Goal: Check status: Check status

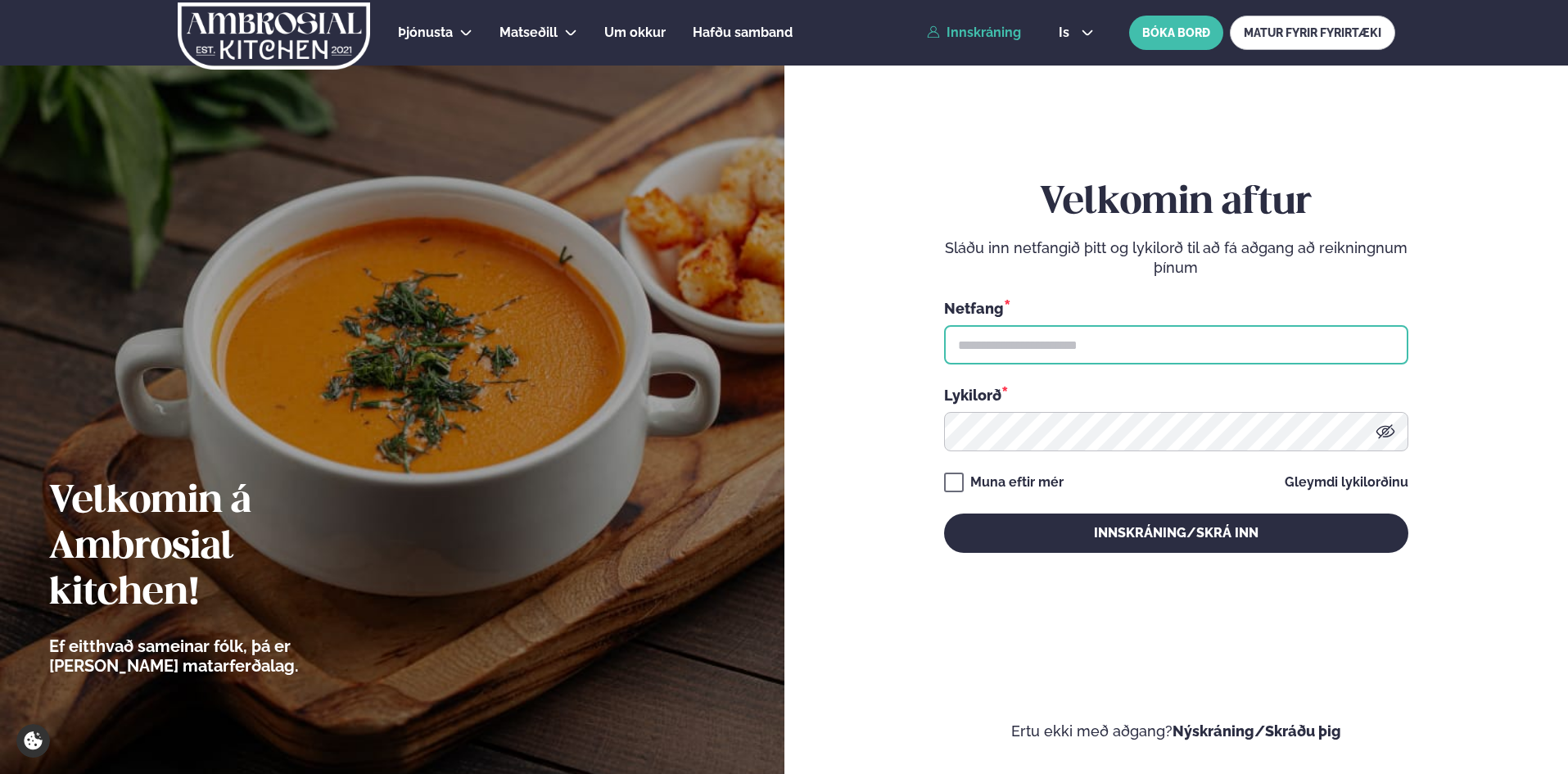
drag, startPoint x: 1014, startPoint y: 340, endPoint x: 1021, endPoint y: 347, distance: 9.9
click at [1014, 340] on input "text" at bounding box center [1176, 344] width 464 height 39
type input "**********"
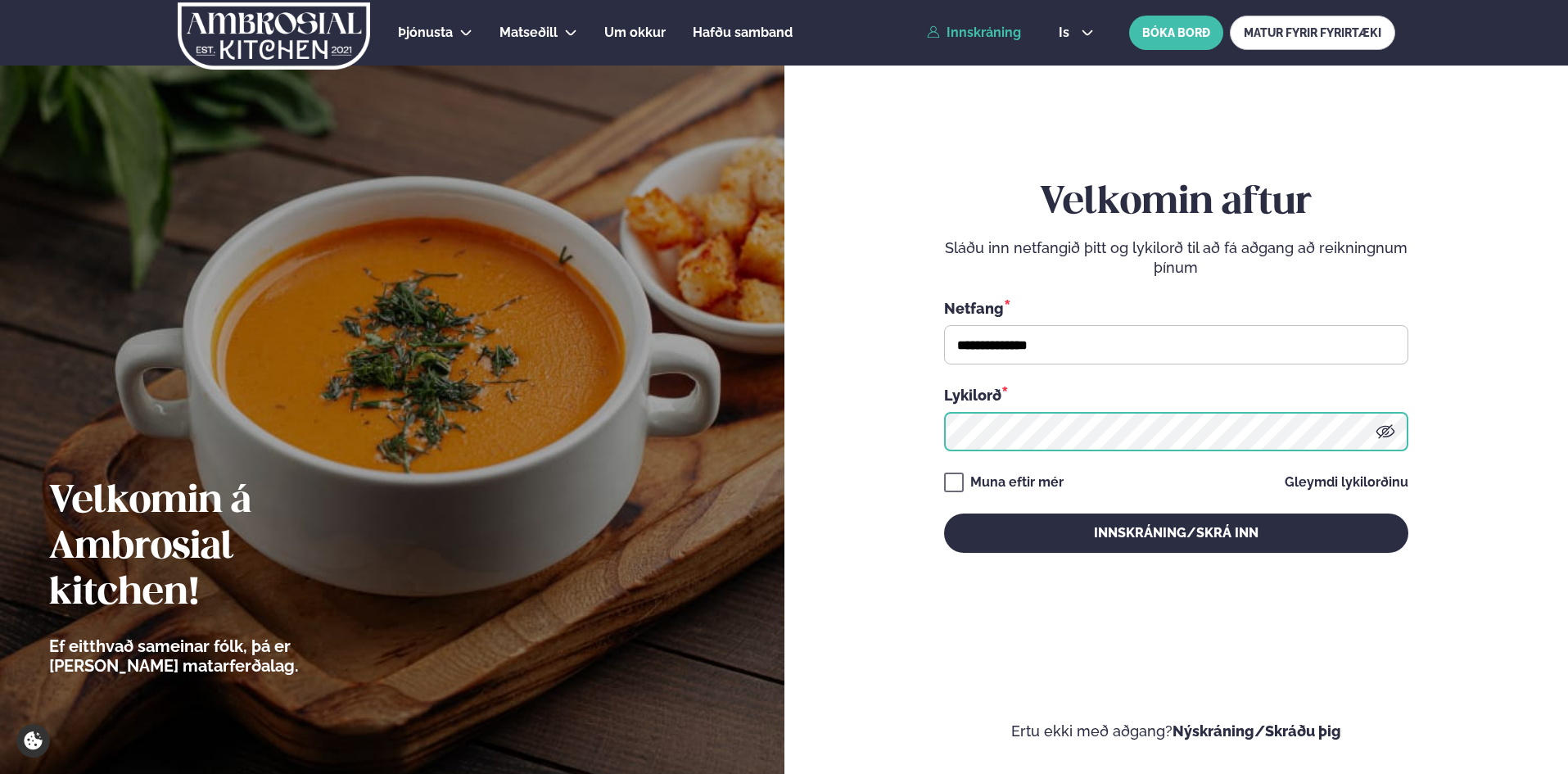
click at [944, 513] on button "Innskráning/Skrá inn" at bounding box center [1176, 533] width 464 height 39
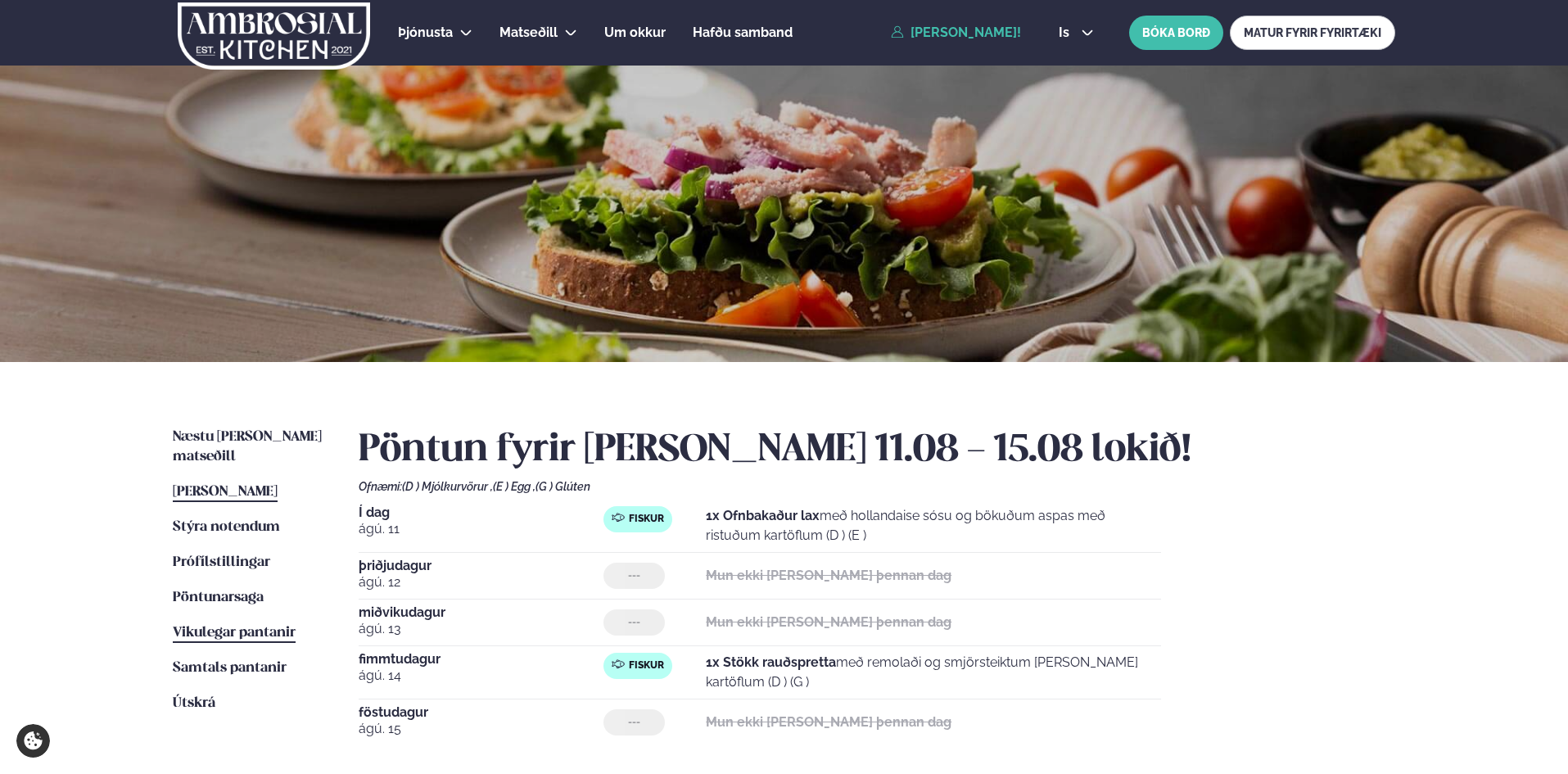
click at [226, 626] on span "Vikulegar pantanir" at bounding box center [234, 633] width 122 height 14
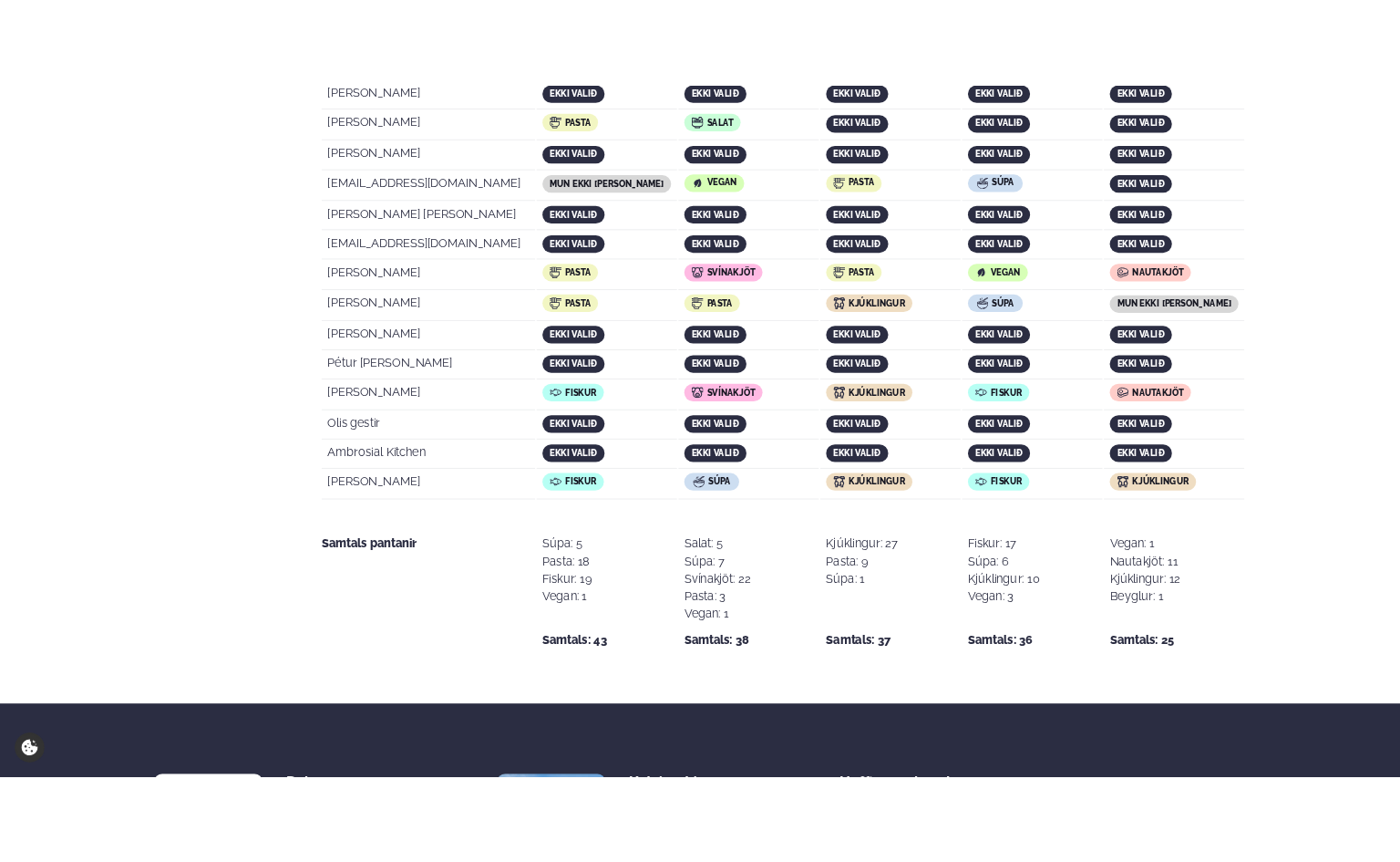
scroll to position [3503, 0]
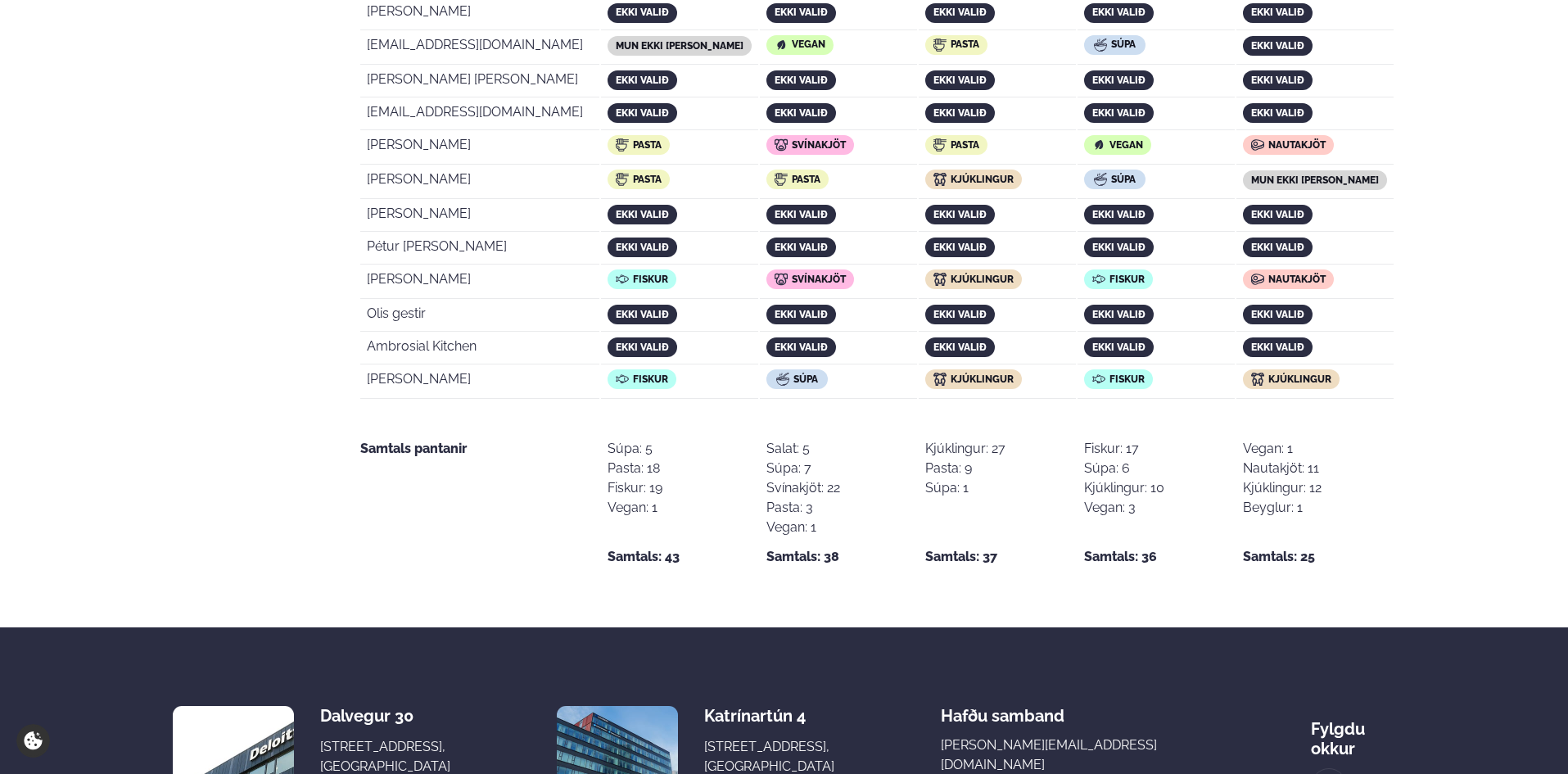
drag, startPoint x: 365, startPoint y: 502, endPoint x: 1338, endPoint y: 311, distance: 991.6
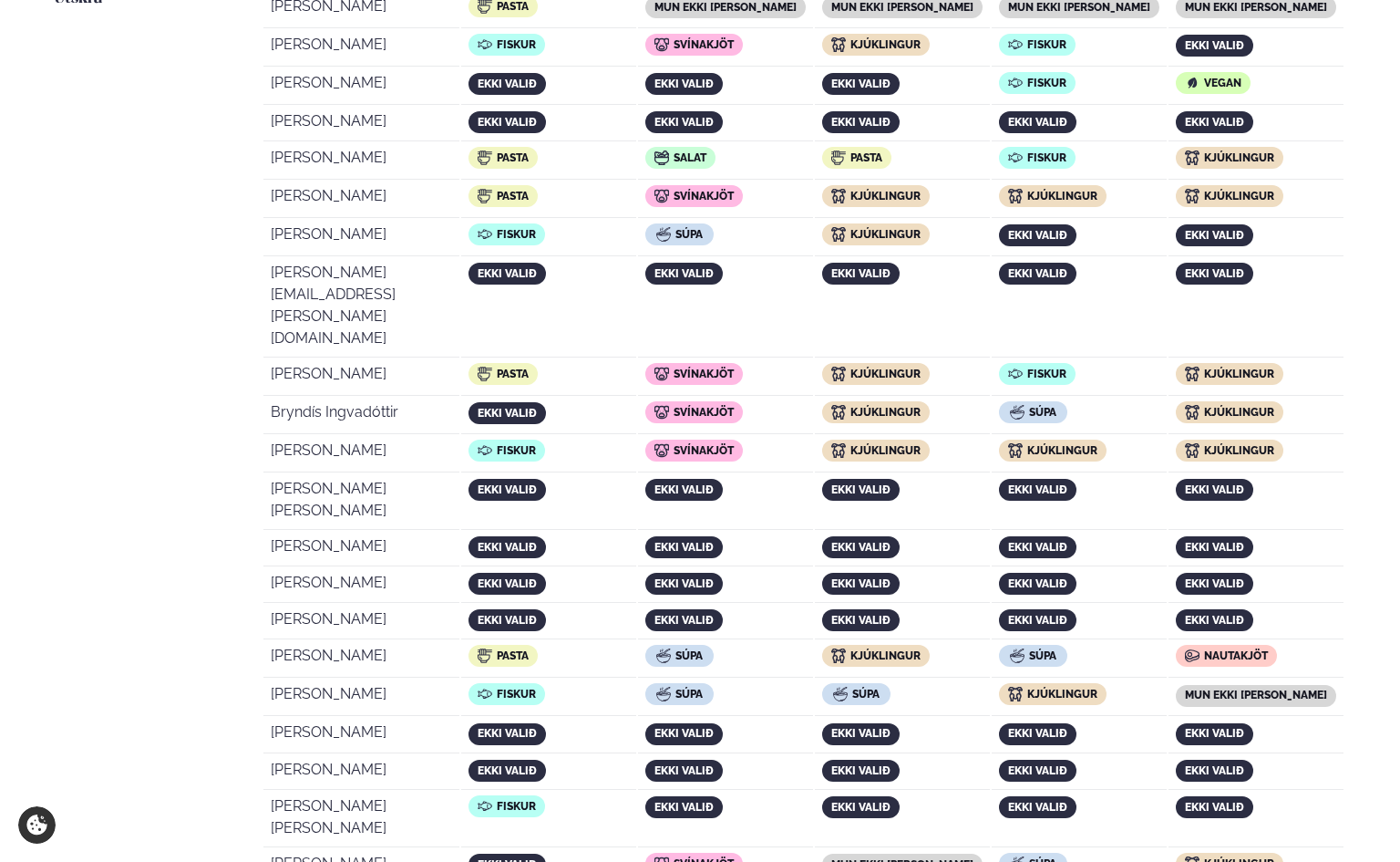
scroll to position [767, 0]
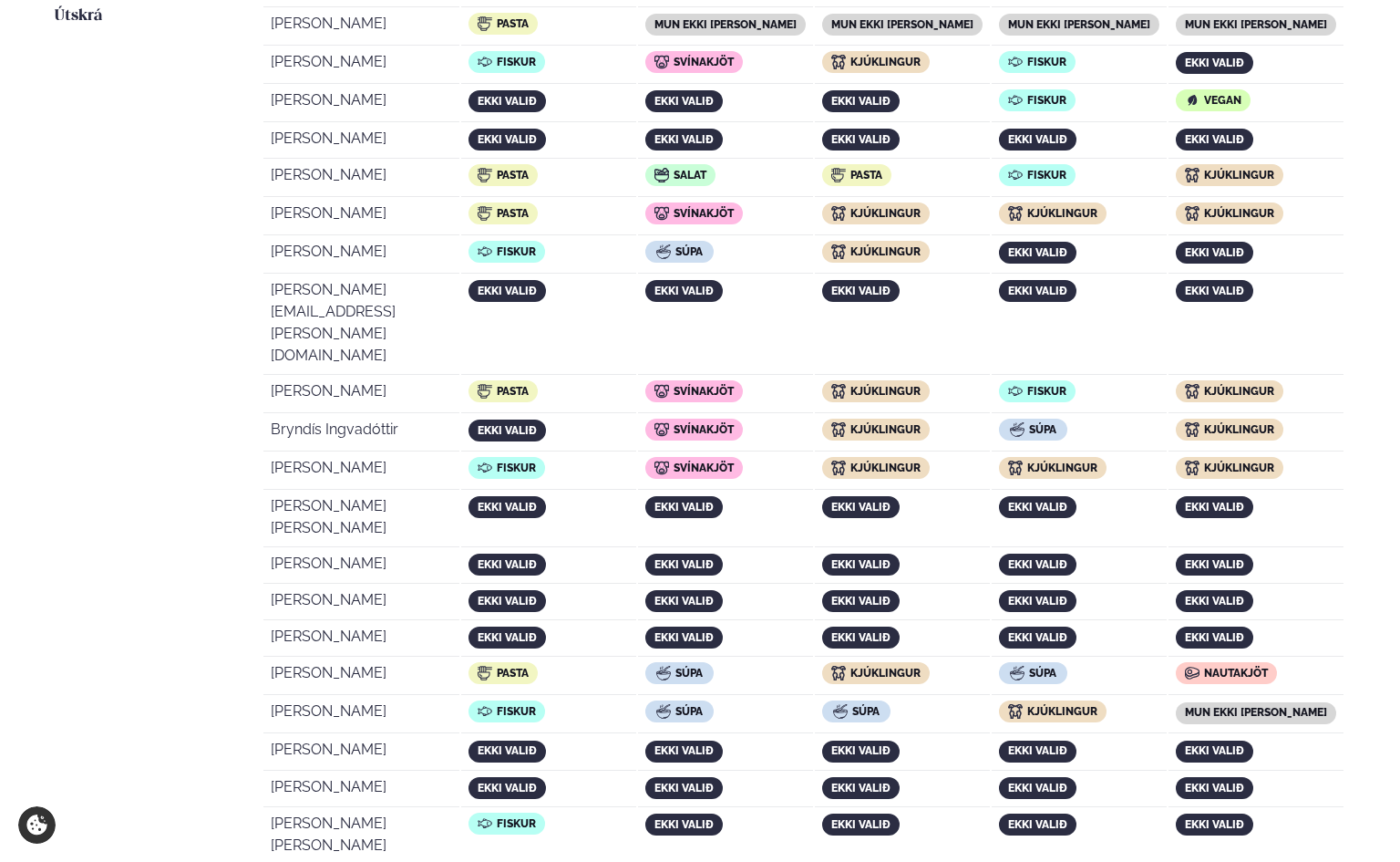
click at [459, 187] on td "[PERSON_NAME]" at bounding box center [362, 178] width 196 height 37
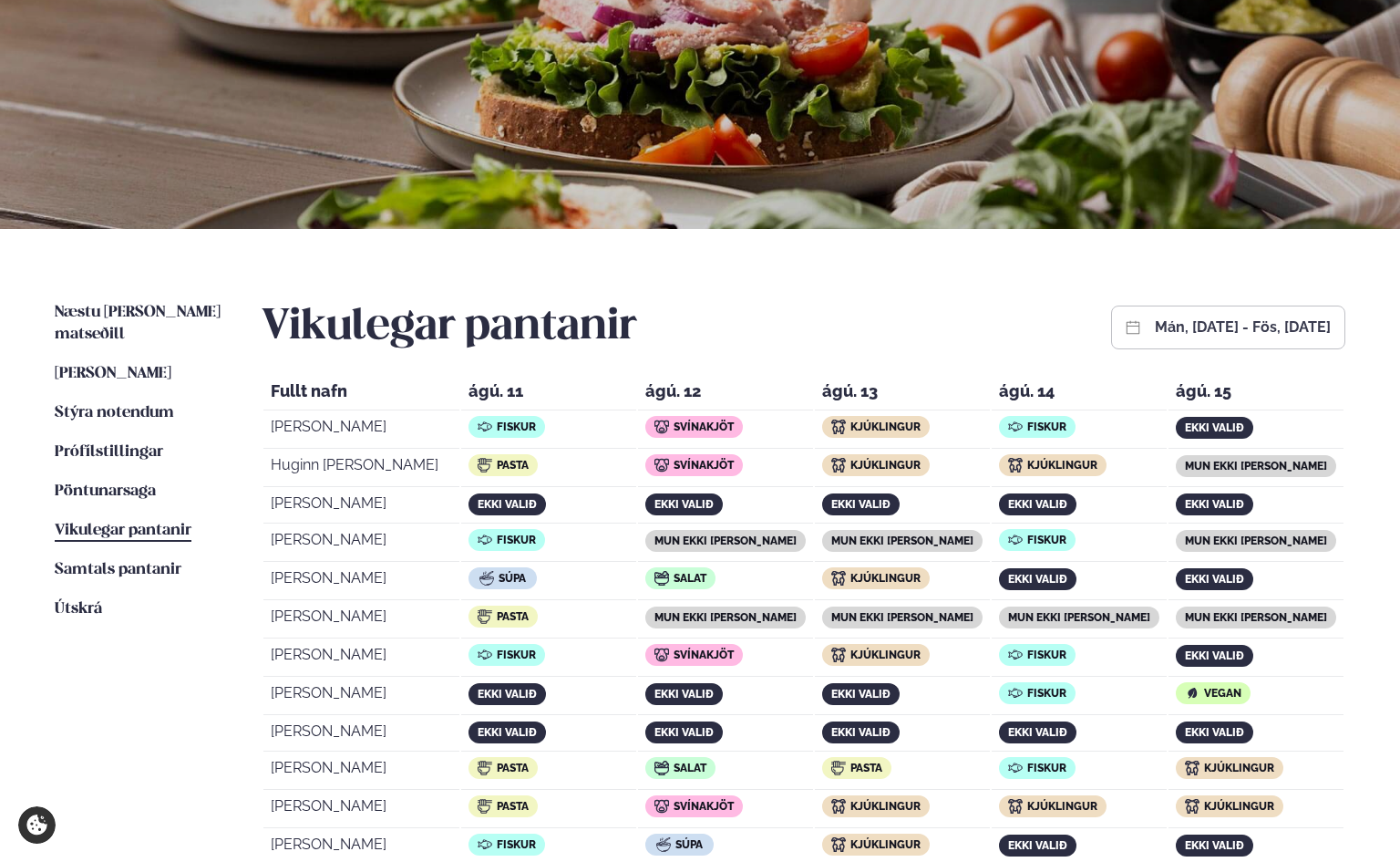
scroll to position [0, 0]
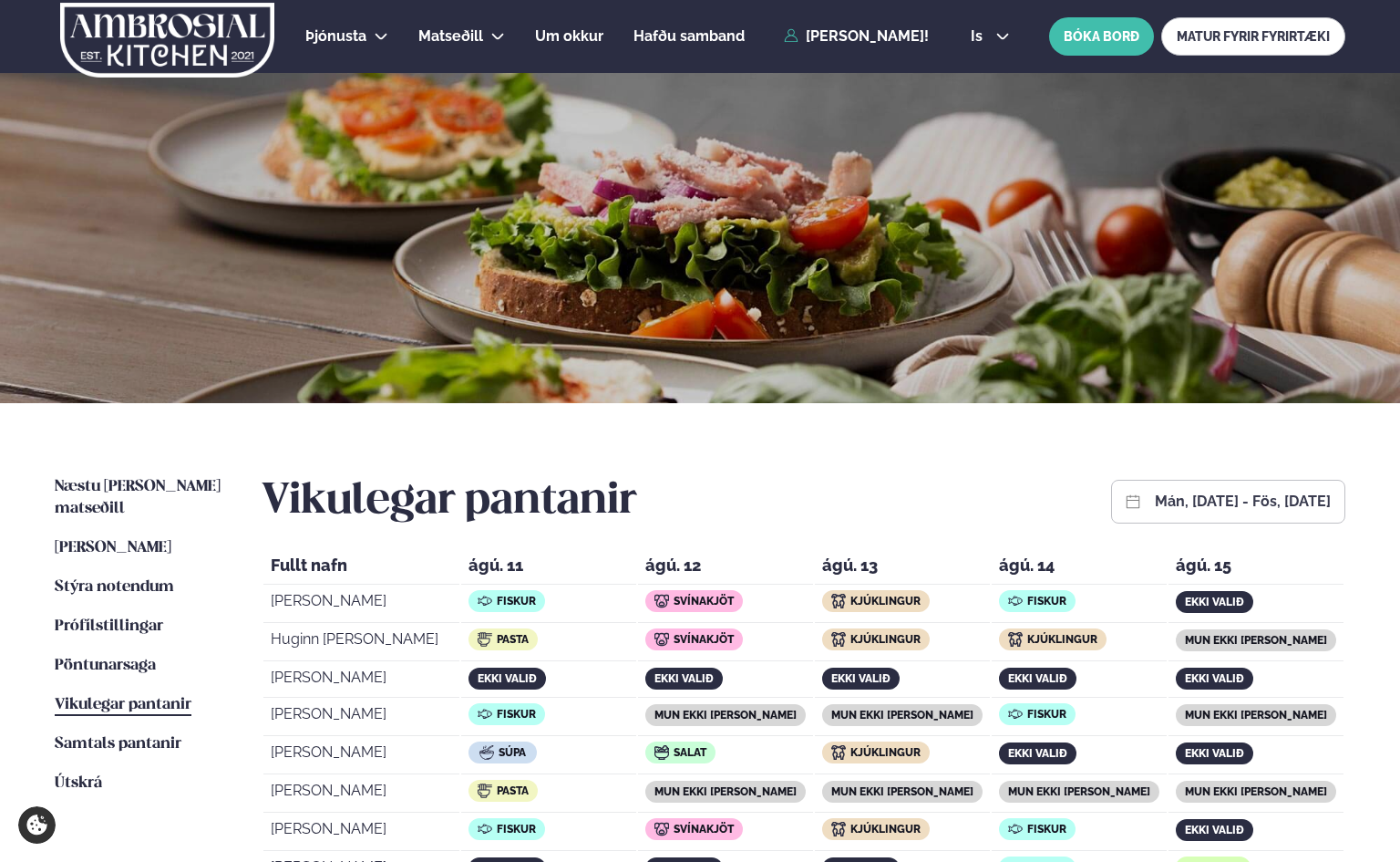
drag, startPoint x: 345, startPoint y: 596, endPoint x: 383, endPoint y: 595, distance: 38.0
click at [346, 595] on td "[PERSON_NAME]" at bounding box center [362, 604] width 196 height 37
click at [629, 599] on div "Fiskur" at bounding box center [548, 602] width 160 height 25
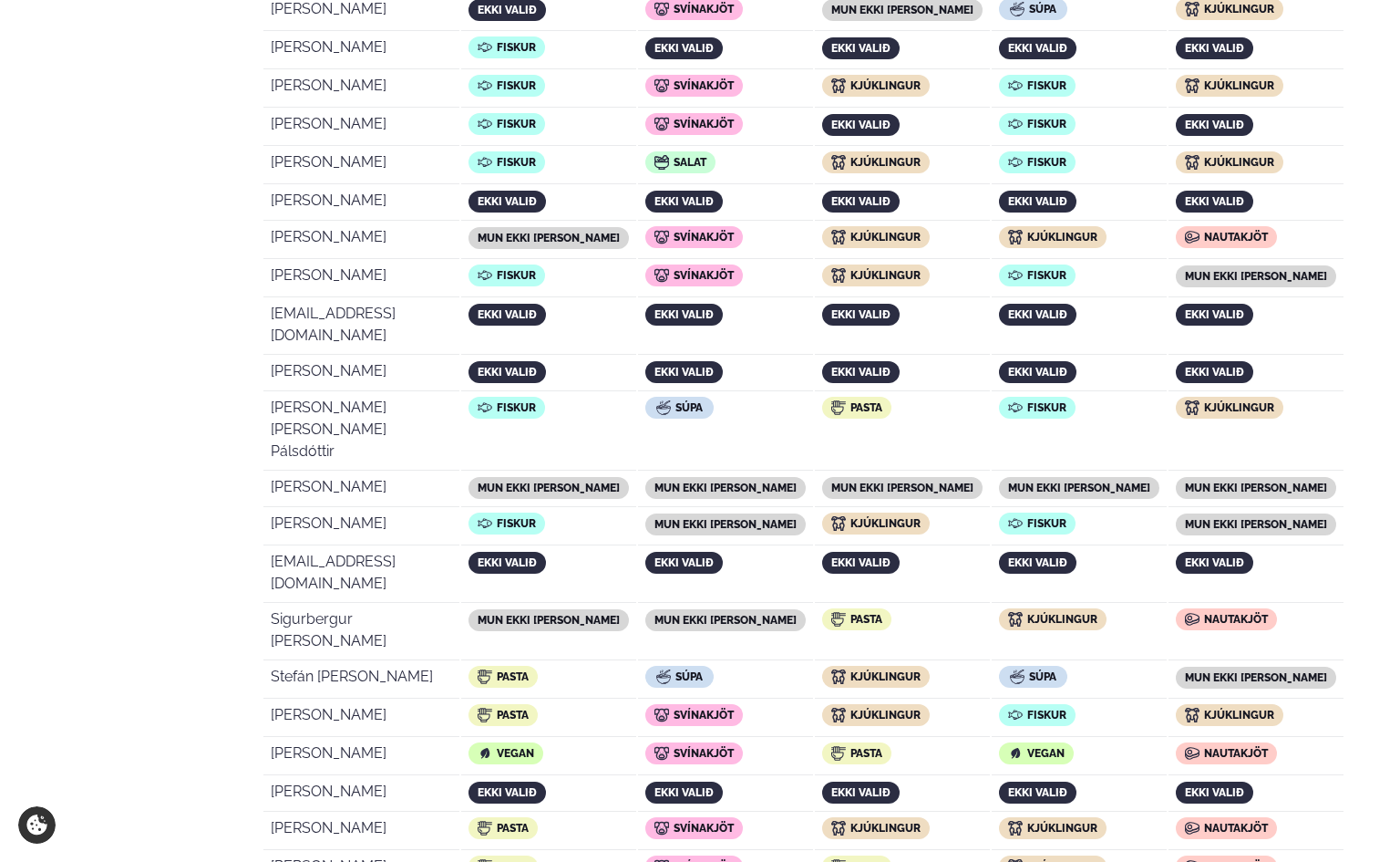
scroll to position [1751, 0]
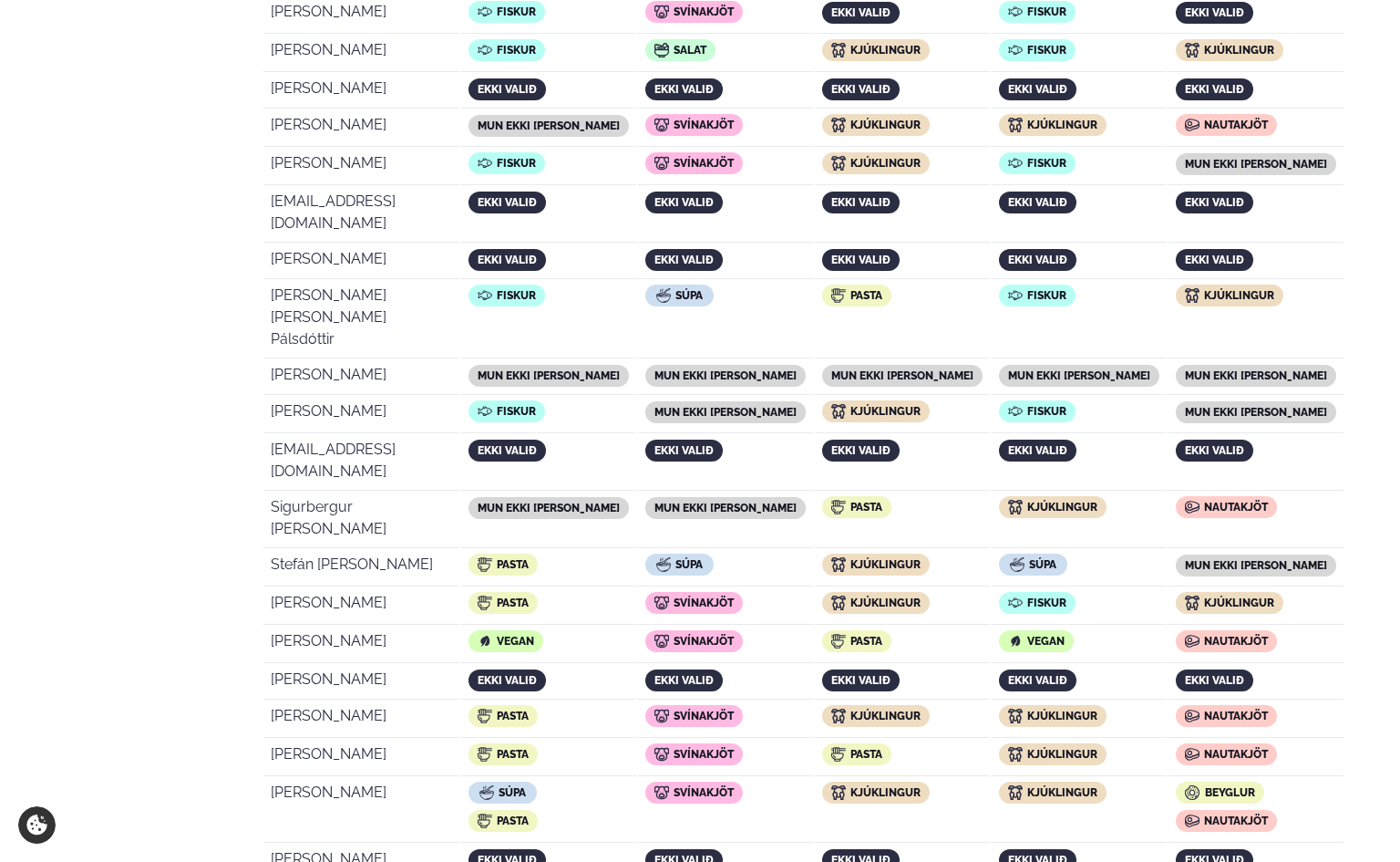
drag, startPoint x: 698, startPoint y: 596, endPoint x: 712, endPoint y: 605, distance: 16.6
click at [636, 778] on td "Súpa Pasta" at bounding box center [548, 811] width 175 height 65
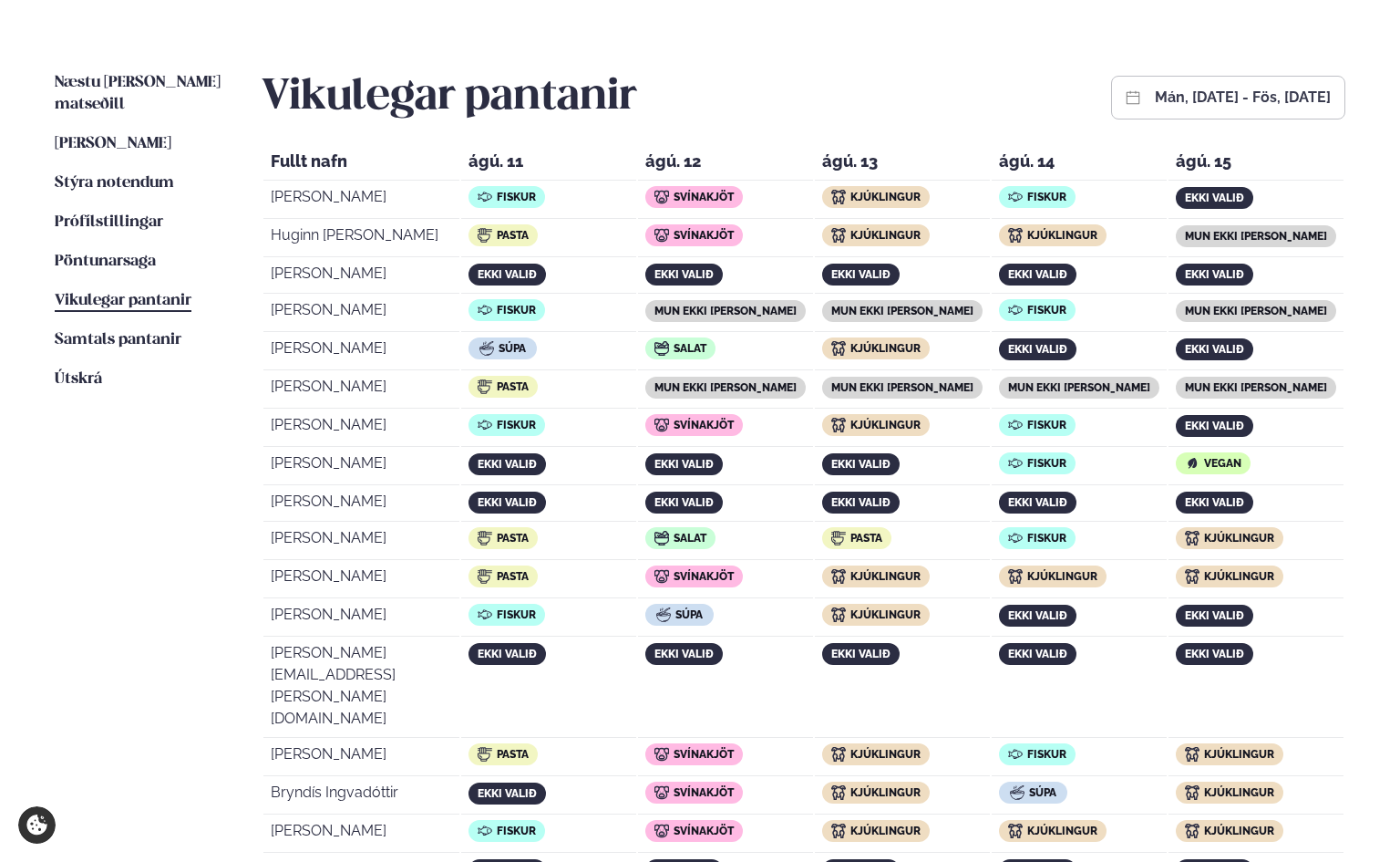
scroll to position [230, 0]
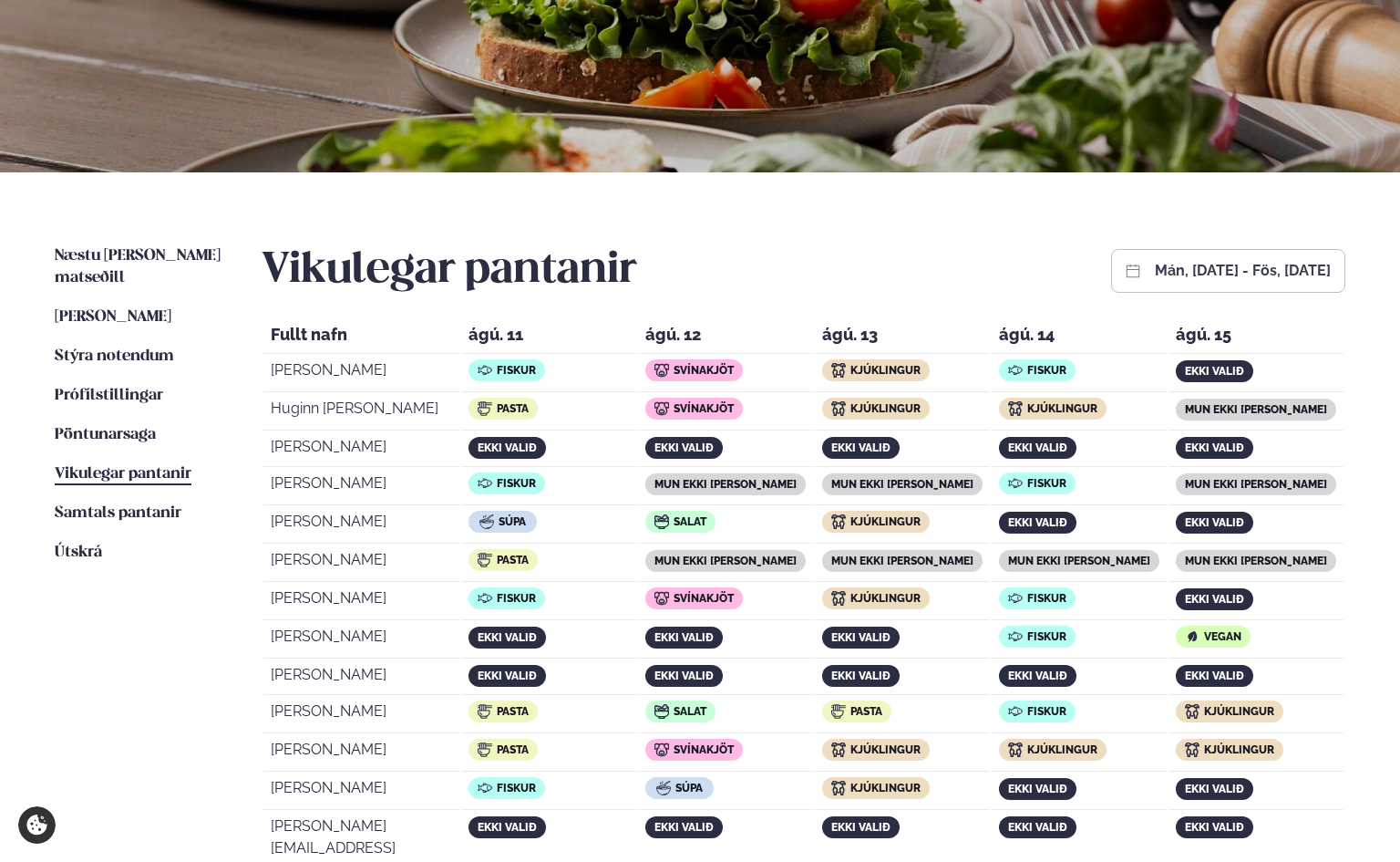
click at [362, 421] on td "Huginn [PERSON_NAME]" at bounding box center [362, 412] width 196 height 37
click at [354, 391] on td "[PERSON_NAME]" at bounding box center [362, 374] width 196 height 37
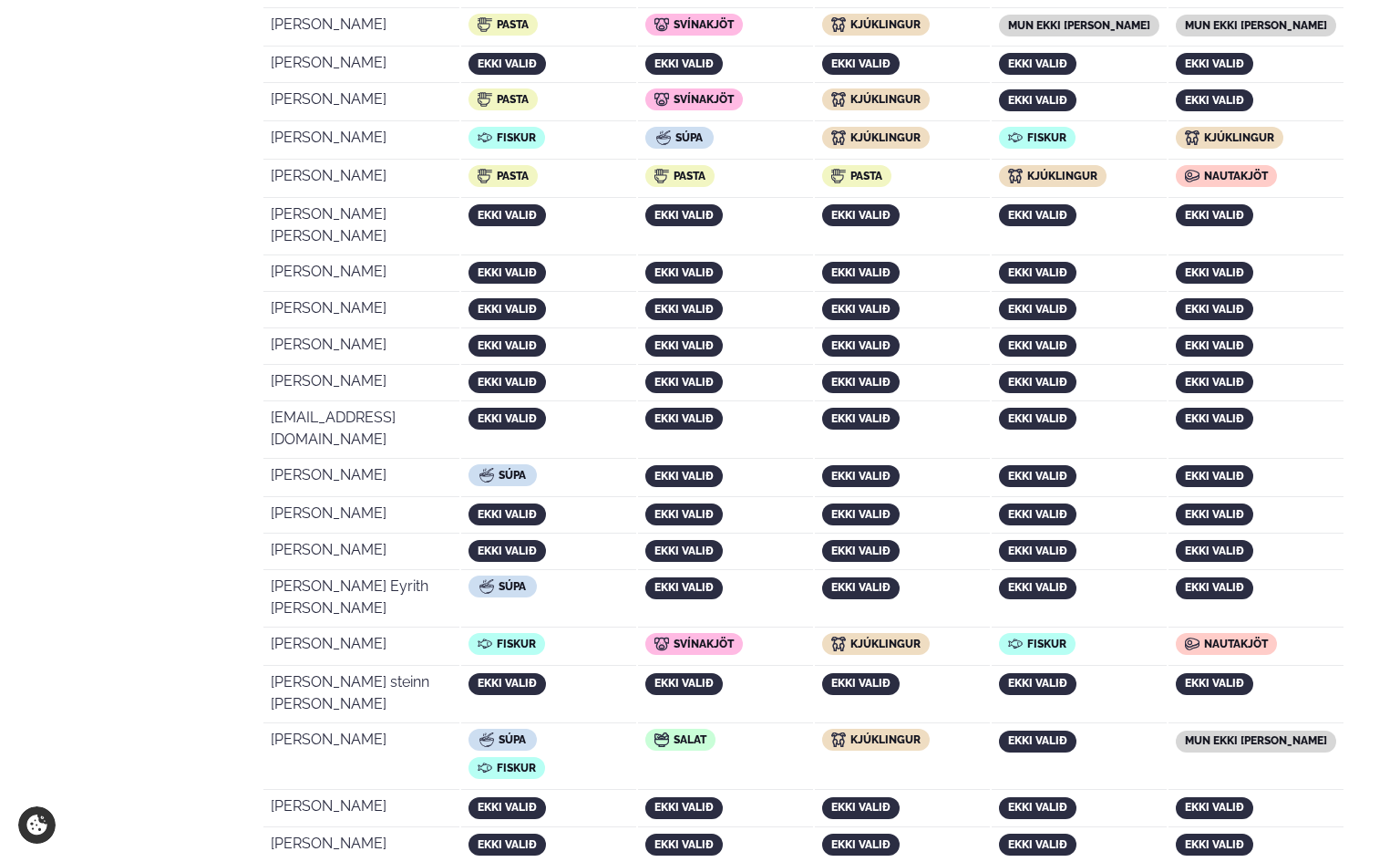
click at [299, 667] on td "[PERSON_NAME] steinn [PERSON_NAME]" at bounding box center [362, 695] width 196 height 55
drag, startPoint x: 316, startPoint y: 388, endPoint x: 325, endPoint y: 393, distance: 10.3
click at [317, 667] on td "[PERSON_NAME] steinn [PERSON_NAME]" at bounding box center [362, 695] width 196 height 55
click at [336, 725] on td "[PERSON_NAME]" at bounding box center [362, 757] width 196 height 65
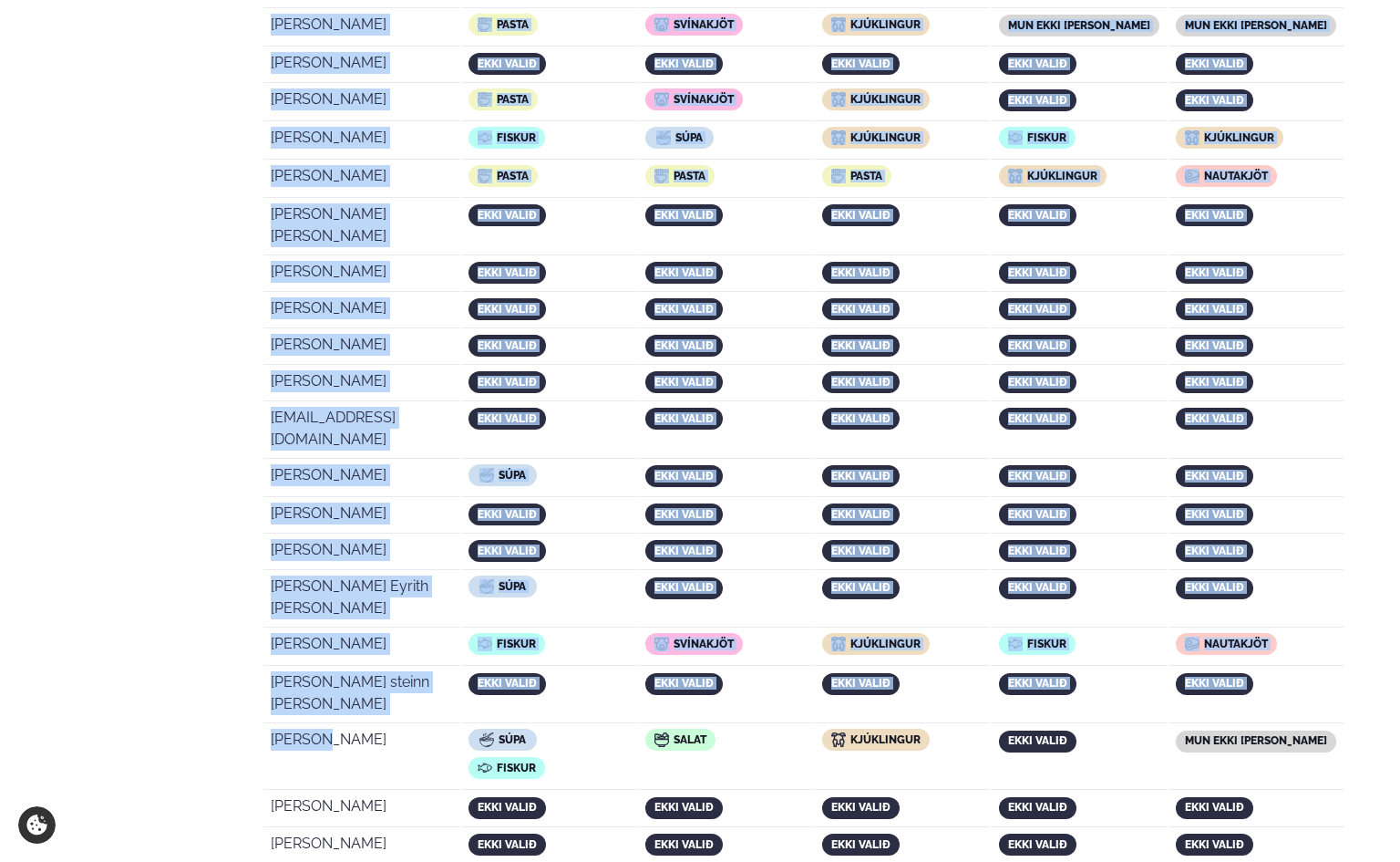
drag, startPoint x: 325, startPoint y: 432, endPoint x: 251, endPoint y: 431, distance: 74.0
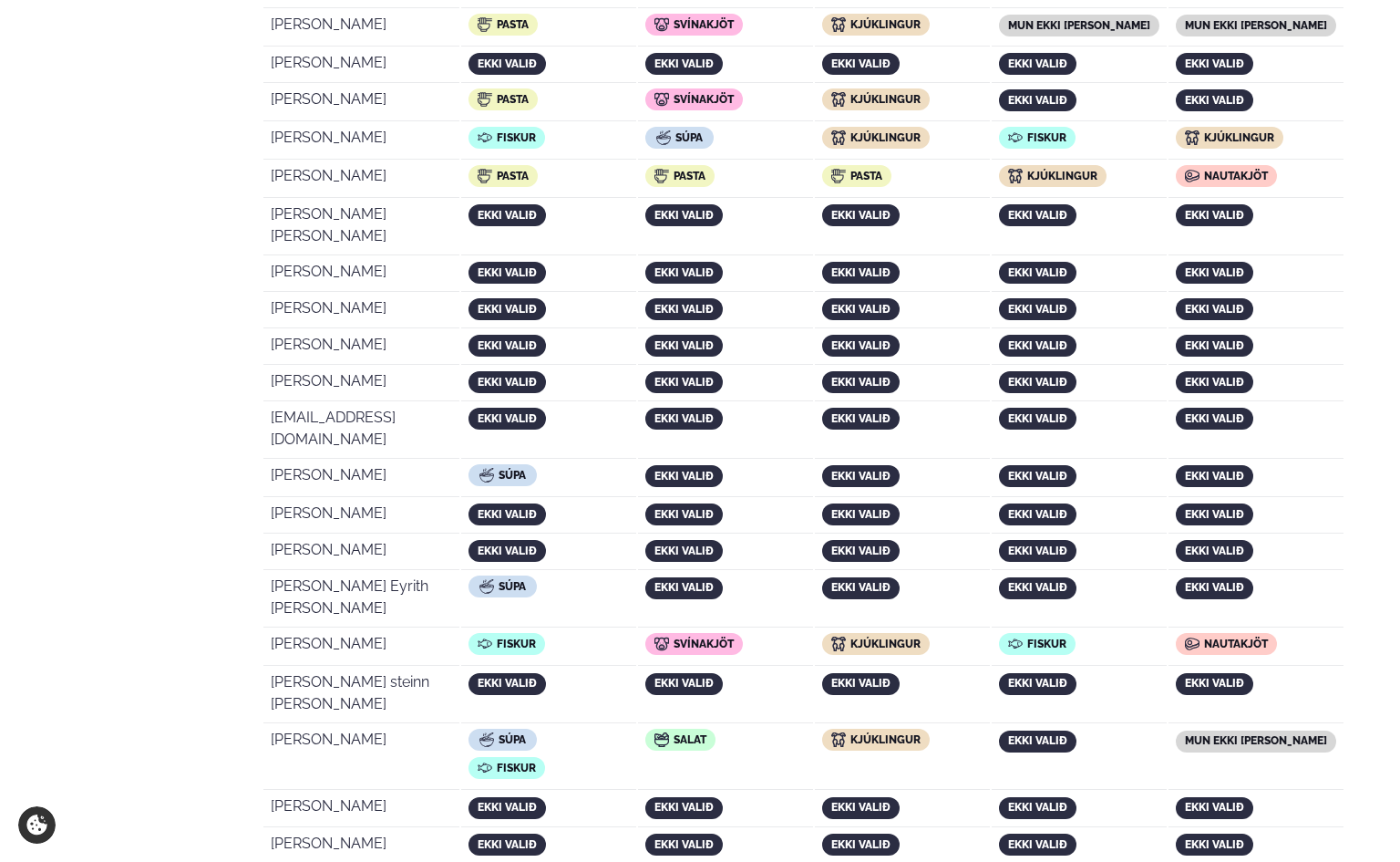
click at [439, 725] on td "[PERSON_NAME]" at bounding box center [362, 757] width 196 height 65
click at [398, 725] on td "[PERSON_NAME]" at bounding box center [362, 757] width 196 height 65
click at [459, 630] on td "[PERSON_NAME]" at bounding box center [362, 647] width 196 height 37
